Goal: Communication & Community: Answer question/provide support

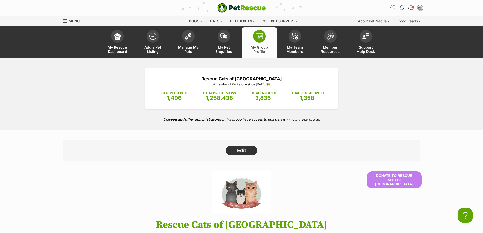
click at [409, 9] on img "Conversations" at bounding box center [411, 8] width 7 height 7
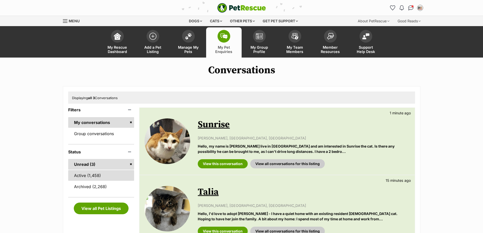
click at [89, 176] on link "Active (1,458)" at bounding box center [101, 175] width 66 height 11
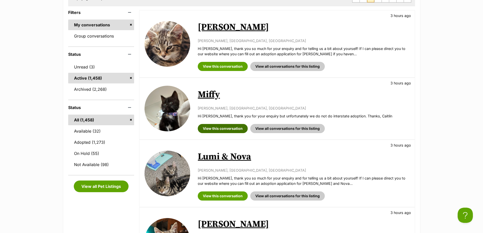
click at [220, 129] on link "View this conversation" at bounding box center [223, 128] width 50 height 9
click at [208, 67] on link "View this conversation" at bounding box center [223, 66] width 50 height 9
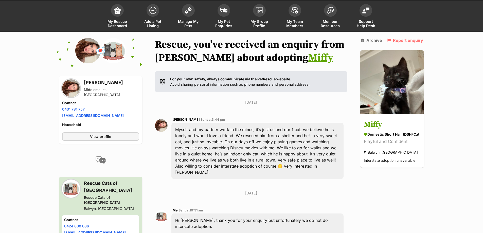
scroll to position [92, 0]
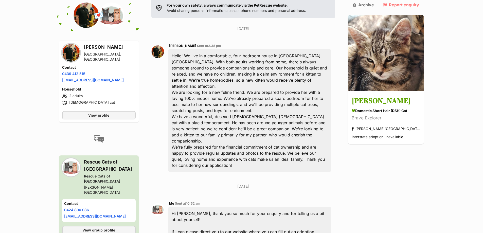
scroll to position [178, 0]
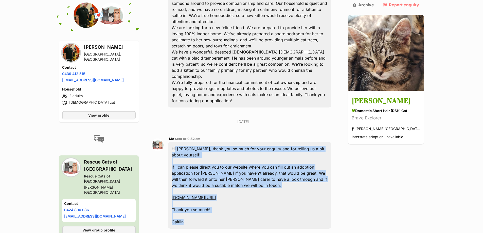
drag, startPoint x: 205, startPoint y: 192, endPoint x: 177, endPoint y: 124, distance: 74.1
click at [177, 142] on div "Hi Ty, thank you so much for your enquiry and for telling us a bit about yourse…" at bounding box center [250, 185] width 164 height 87
copy div "Hi Ty, thank you so much for your enquiry and for telling us a bit about yourse…"
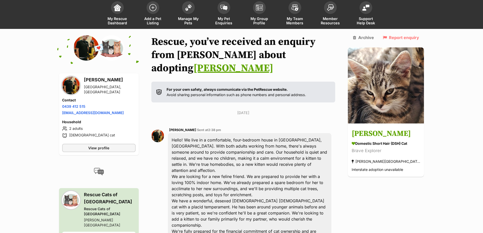
scroll to position [0, 0]
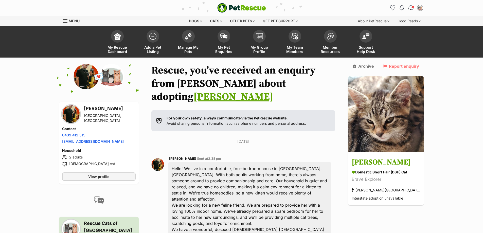
click at [410, 9] on img "Conversations" at bounding box center [411, 8] width 7 height 7
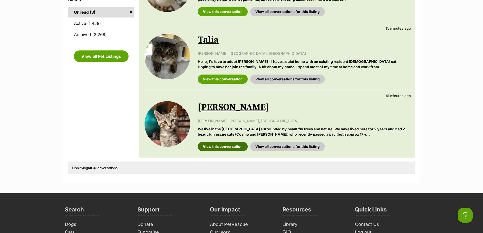
click at [221, 149] on link "View this conversation" at bounding box center [223, 146] width 50 height 9
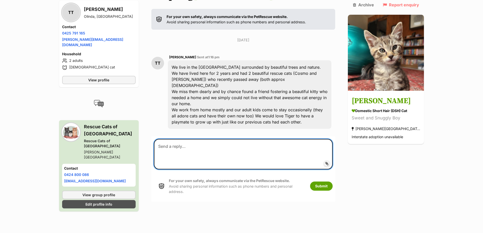
paste textarea "Hi Ty, thank you so much for your enquiry and for telling us a bit about yourse…"
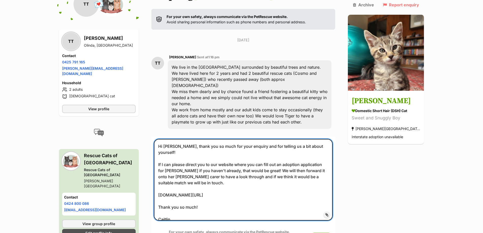
click at [172, 139] on textarea "Hi Ty, thank you so much for your enquiry and for telling us a bit about yourse…" at bounding box center [243, 180] width 179 height 82
click at [171, 146] on textarea "Hi Tracey, thank you so much for your enquiry and for telling us a bit about yo…" at bounding box center [243, 180] width 179 height 82
click at [318, 145] on textarea "Hi Tracey, thank you so much for your enquiry and for telling us a bit about yo…" at bounding box center [243, 180] width 179 height 82
type textarea "Hi Tracey, thank you so much for your enquiry and for telling us a bit about yo…"
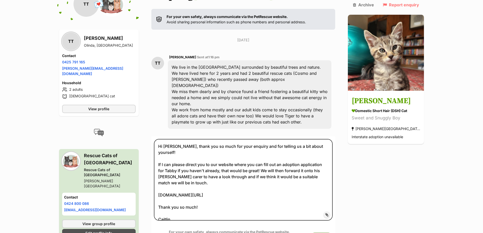
click at [333, 233] on button "Submit" at bounding box center [321, 237] width 23 height 9
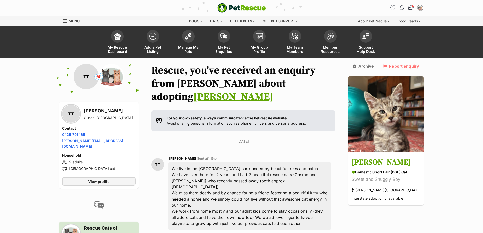
click at [413, 7] on span "Conversations" at bounding box center [413, 7] width 3 height 3
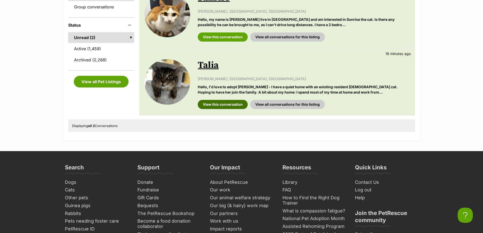
click at [220, 101] on link "View this conversation" at bounding box center [223, 104] width 50 height 9
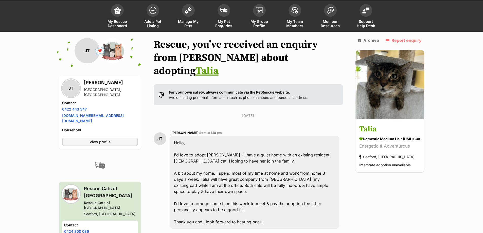
scroll to position [76, 0]
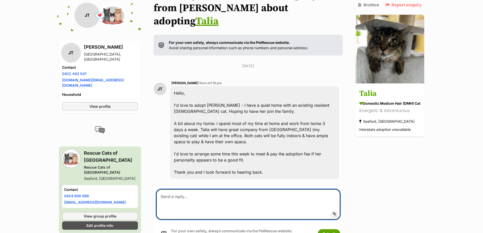
paste textarea "Hi [PERSON_NAME], thank you so much for your enquiry and for telling us a bit a…"
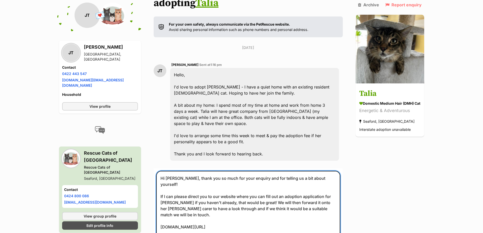
scroll to position [96, 0]
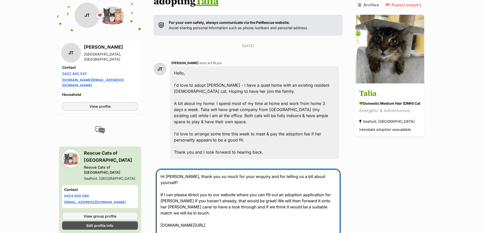
click at [169, 169] on textarea "Hi [PERSON_NAME], thank you so much for your enquiry and for telling us a bit a…" at bounding box center [248, 210] width 184 height 82
click at [169, 180] on textarea "Hi [PERSON_NAME], thank you so much for your enquiry and for telling us a bit a…" at bounding box center [248, 210] width 184 height 82
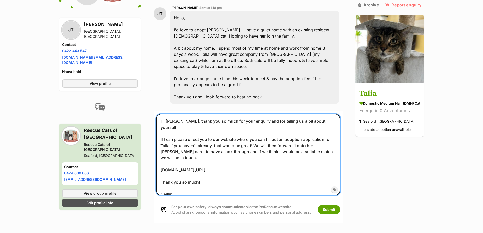
scroll to position [197, 0]
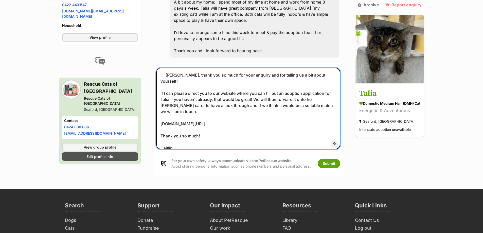
type textarea "Hi Jane, thank you so much for your enquiry and for telling us a bit about your…"
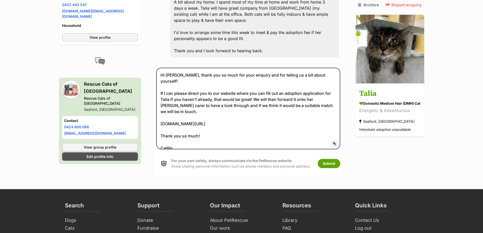
click at [327, 161] on form "Hi Jane, thank you so much for your enquiry and for telling us a bit about your…" at bounding box center [248, 120] width 189 height 111
click at [328, 155] on div "For your own safety, always communicate via the PetRescue website. Avoid sharin…" at bounding box center [248, 163] width 184 height 21
click at [327, 159] on button "Submit" at bounding box center [329, 163] width 23 height 9
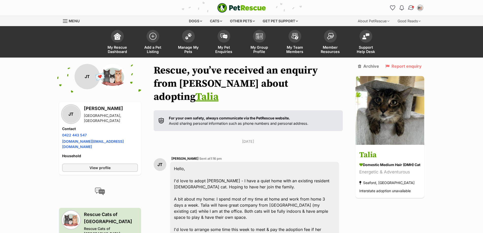
click at [412, 8] on img "Conversations" at bounding box center [411, 8] width 7 height 7
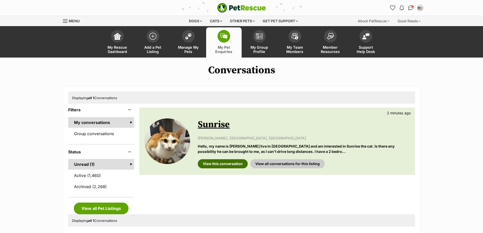
click at [227, 164] on link "View this conversation" at bounding box center [223, 163] width 50 height 9
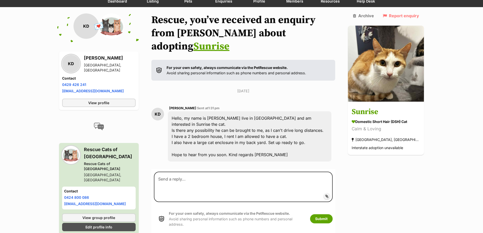
scroll to position [51, 0]
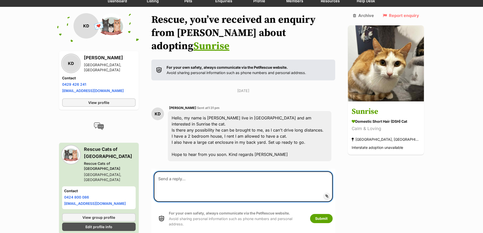
paste textarea "Hi Ty, thank you so much for your enquiry and for telling us a bit about yourse…"
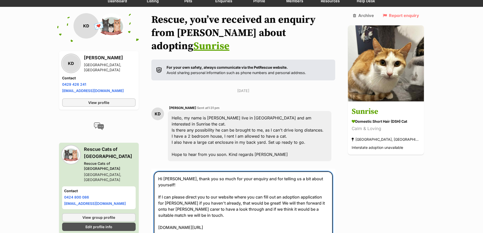
click at [171, 171] on textarea "Hi Ty, thank you so much for your enquiry and for telling us a bit about yourse…" at bounding box center [243, 212] width 179 height 82
click at [171, 184] on textarea "Hi Karen, thank you so much for your enquiry and for telling us a bit about you…" at bounding box center [243, 212] width 179 height 82
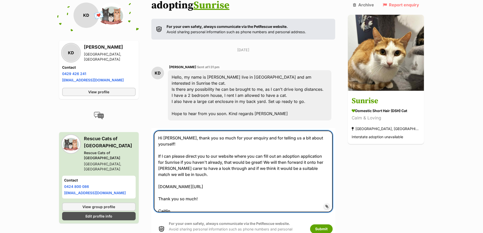
scroll to position [152, 0]
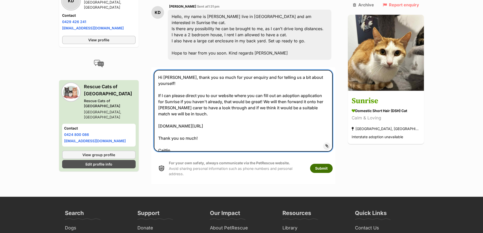
type textarea "Hi Karen, thank you so much for your enquiry and for telling us a bit about you…"
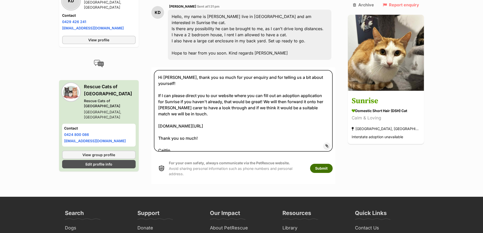
click at [333, 164] on button "Submit" at bounding box center [321, 168] width 23 height 9
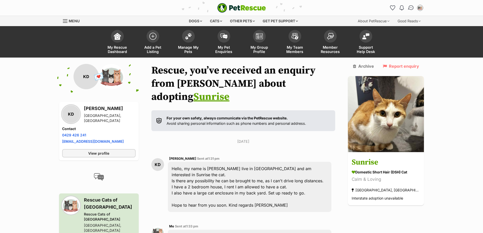
click at [413, 7] on img "Conversations" at bounding box center [411, 8] width 7 height 7
